Goal: Information Seeking & Learning: Learn about a topic

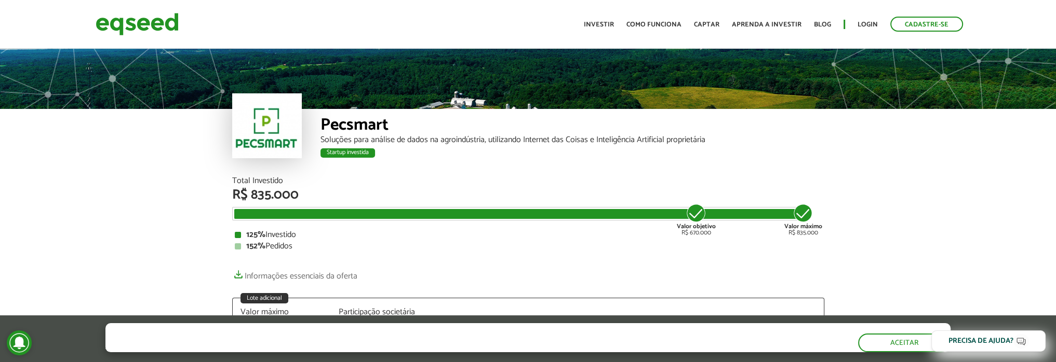
click at [335, 126] on div "Pecsmart" at bounding box center [572, 126] width 504 height 19
drag, startPoint x: 335, startPoint y: 126, endPoint x: 358, endPoint y: 119, distance: 23.8
click at [358, 119] on div "Pecsmart" at bounding box center [572, 126] width 504 height 19
click at [362, 120] on div "Pecsmart" at bounding box center [572, 126] width 504 height 19
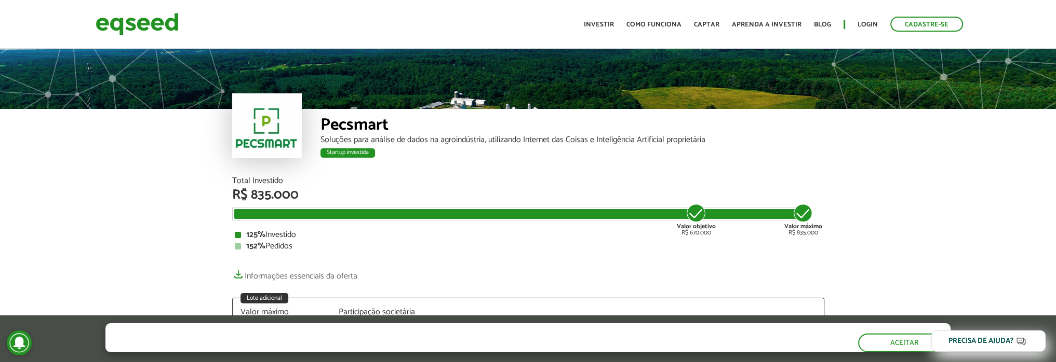
click at [474, 141] on div "Soluções para análise de dados na agroindústria, utilizando Internet das Coisas…" at bounding box center [572, 140] width 504 height 8
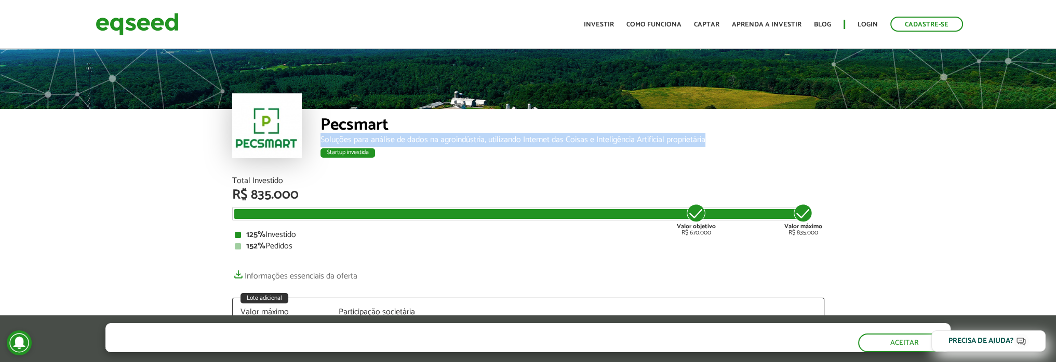
click at [474, 141] on div "Soluções para análise de dados na agroindústria, utilizando Internet das Coisas…" at bounding box center [572, 140] width 504 height 8
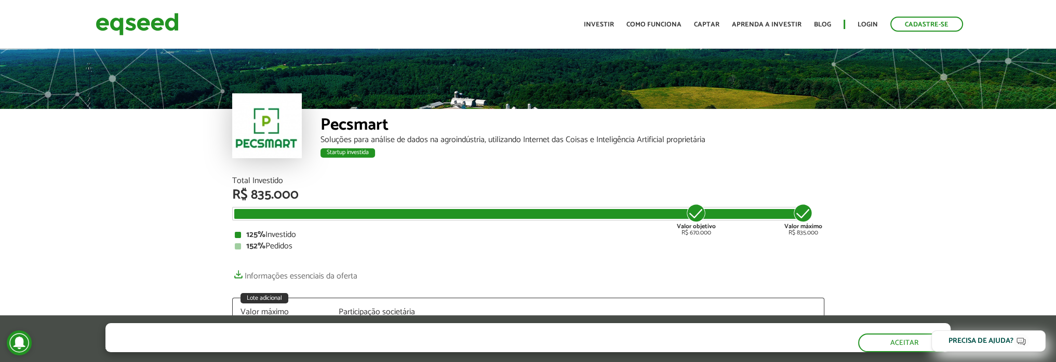
click at [348, 121] on div "Pecsmart" at bounding box center [572, 126] width 504 height 19
drag, startPoint x: 348, startPoint y: 121, endPoint x: 461, endPoint y: 137, distance: 113.2
click at [461, 137] on div "Soluções para análise de dados na agroindústria, utilizando Internet das Coisas…" at bounding box center [572, 140] width 504 height 8
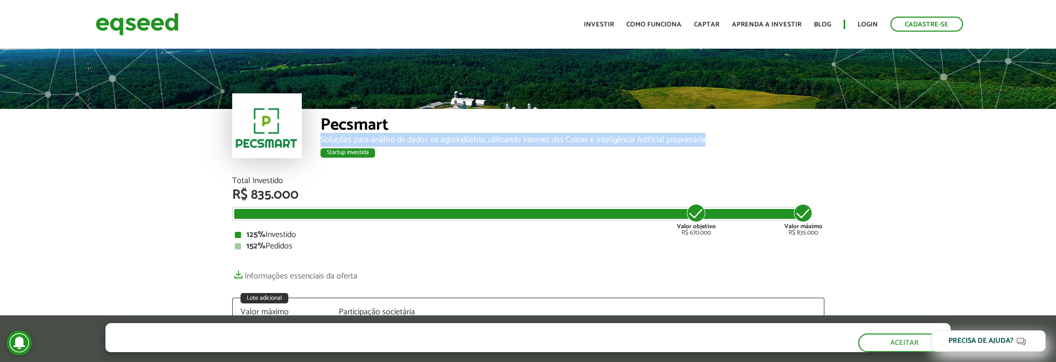
click at [461, 137] on div "Soluções para análise de dados na agroindústria, utilizando Internet das Coisas…" at bounding box center [572, 140] width 504 height 8
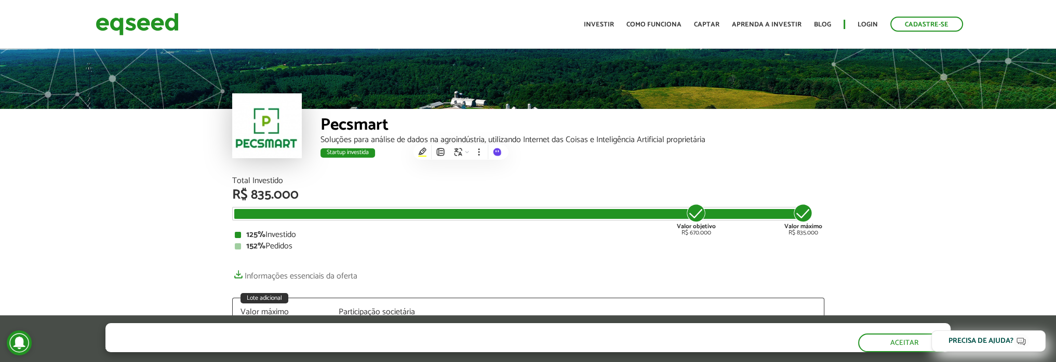
drag, startPoint x: 461, startPoint y: 137, endPoint x: 361, endPoint y: 122, distance: 100.3
click at [361, 122] on div "Pecsmart" at bounding box center [572, 126] width 504 height 19
drag, startPoint x: 361, startPoint y: 122, endPoint x: 476, endPoint y: 124, distance: 114.8
click at [476, 124] on div "Pecsmart" at bounding box center [572, 126] width 504 height 19
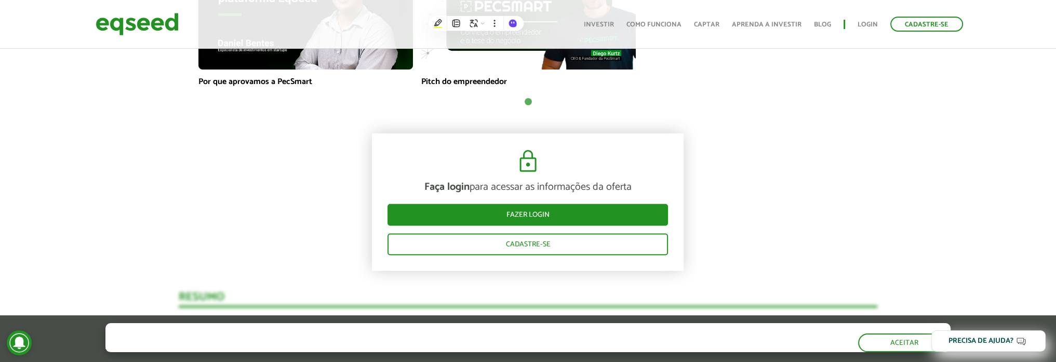
scroll to position [831, 0]
